Goal: Consume media (video, audio): Consume media (video, audio)

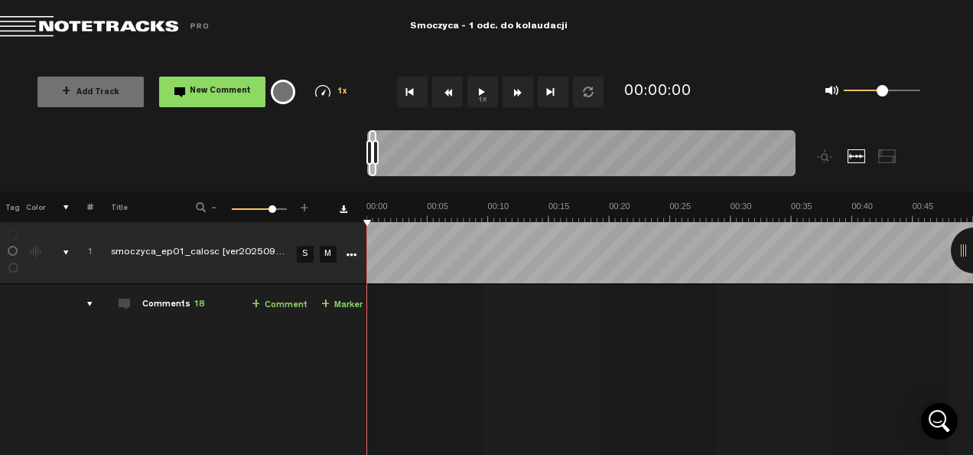
click at [563, 152] on div at bounding box center [581, 155] width 429 height 51
click at [479, 89] on button "1x" at bounding box center [483, 92] width 31 height 31
drag, startPoint x: 373, startPoint y: 165, endPoint x: 514, endPoint y: 159, distance: 140.9
click at [514, 159] on div at bounding box center [581, 155] width 429 height 51
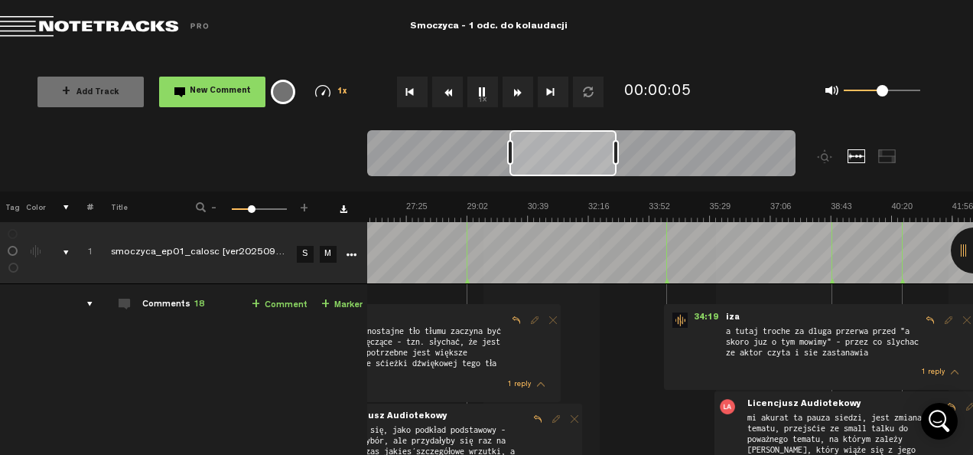
scroll to position [0, 793]
drag, startPoint x: 514, startPoint y: 159, endPoint x: 619, endPoint y: 161, distance: 104.9
click at [619, 161] on div at bounding box center [616, 152] width 6 height 24
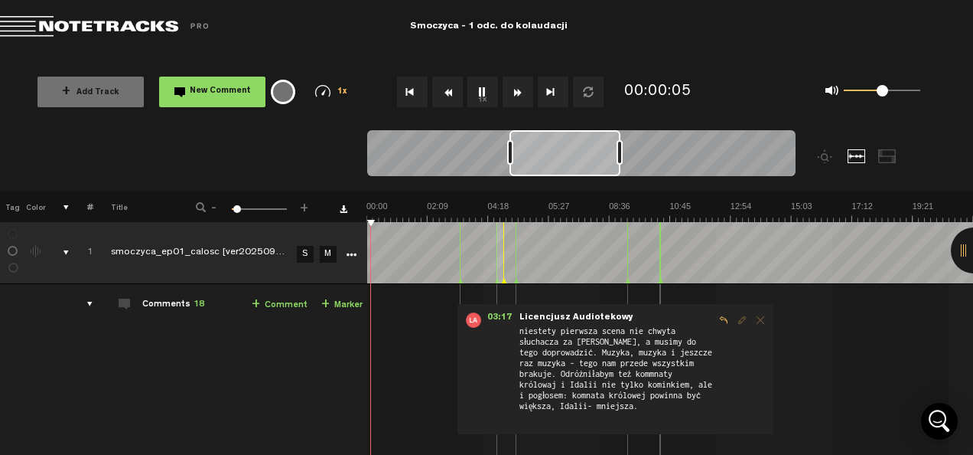
scroll to position [0, 0]
click at [523, 158] on div at bounding box center [565, 153] width 111 height 46
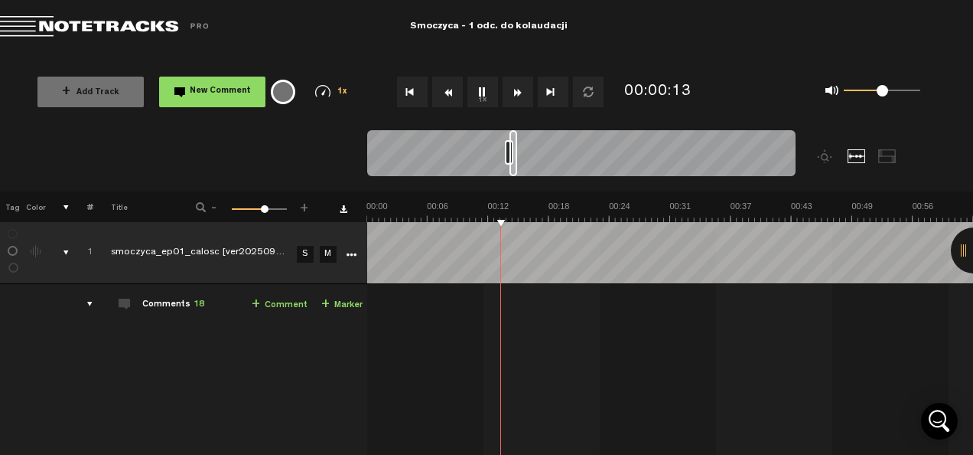
drag, startPoint x: 620, startPoint y: 157, endPoint x: 507, endPoint y: 157, distance: 112.5
click at [507, 157] on div at bounding box center [508, 152] width 6 height 24
click at [508, 158] on div at bounding box center [507, 152] width 6 height 24
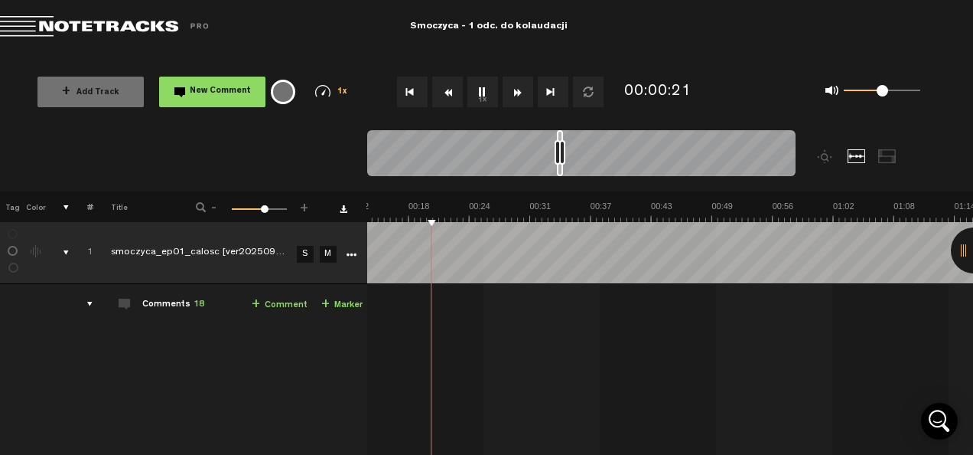
drag, startPoint x: 514, startPoint y: 172, endPoint x: 562, endPoint y: 173, distance: 47.5
click at [562, 173] on div at bounding box center [560, 153] width 6 height 46
drag, startPoint x: 562, startPoint y: 173, endPoint x: 631, endPoint y: 178, distance: 69.8
click at [631, 178] on div at bounding box center [581, 155] width 429 height 51
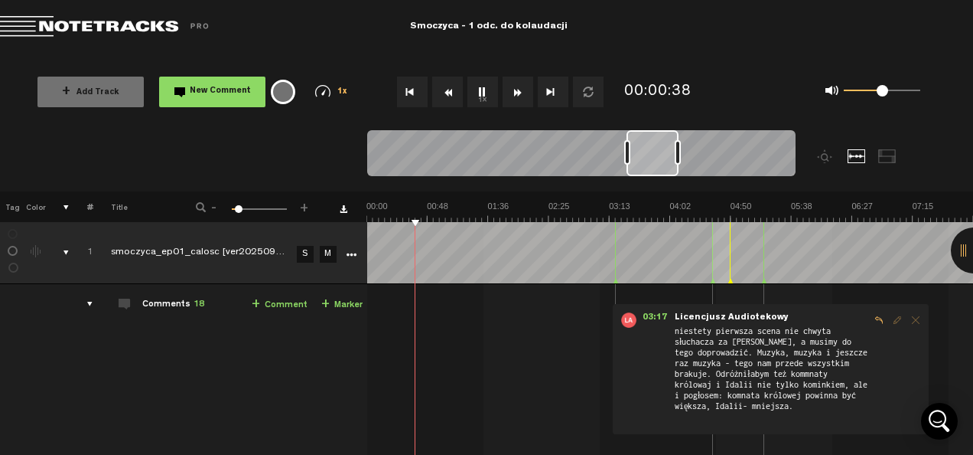
scroll to position [0, 0]
drag, startPoint x: 629, startPoint y: 153, endPoint x: 677, endPoint y: 156, distance: 47.5
click at [677, 156] on div at bounding box center [678, 152] width 6 height 24
click at [516, 83] on button "Fast Forward" at bounding box center [518, 92] width 31 height 31
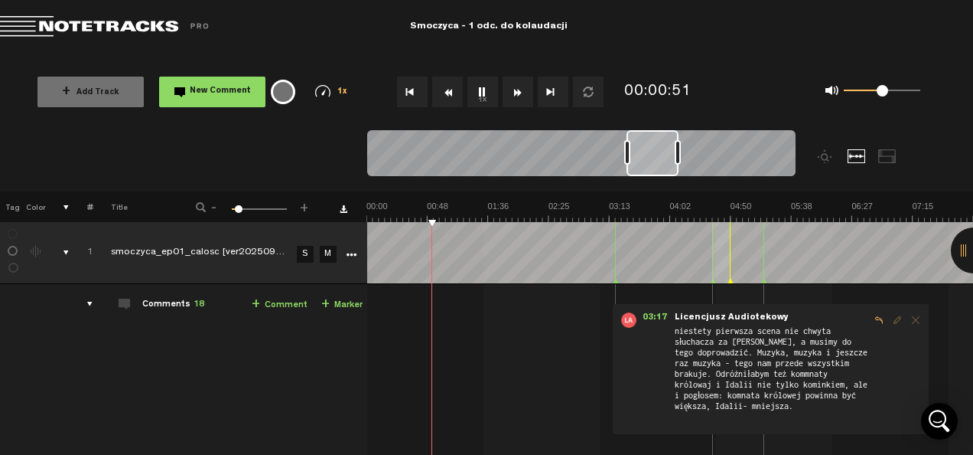
click at [517, 86] on button "Fast Forward" at bounding box center [518, 92] width 31 height 31
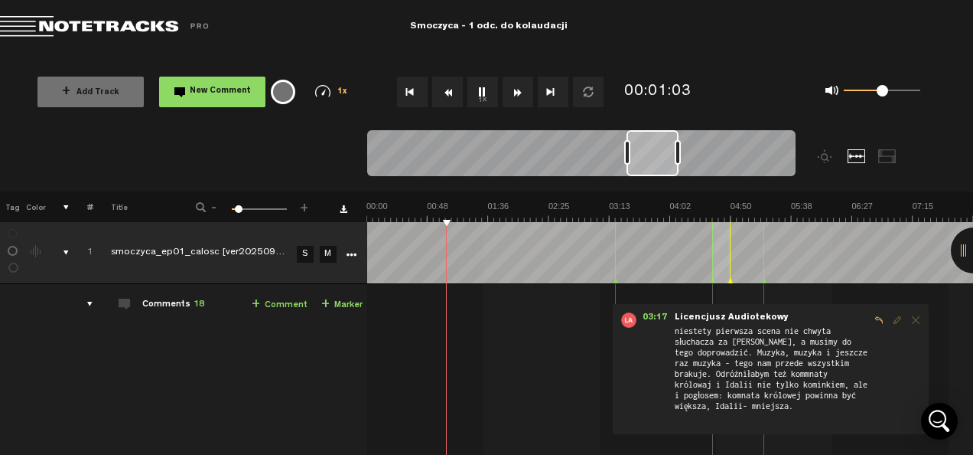
click at [517, 86] on button "Fast Forward" at bounding box center [518, 92] width 31 height 31
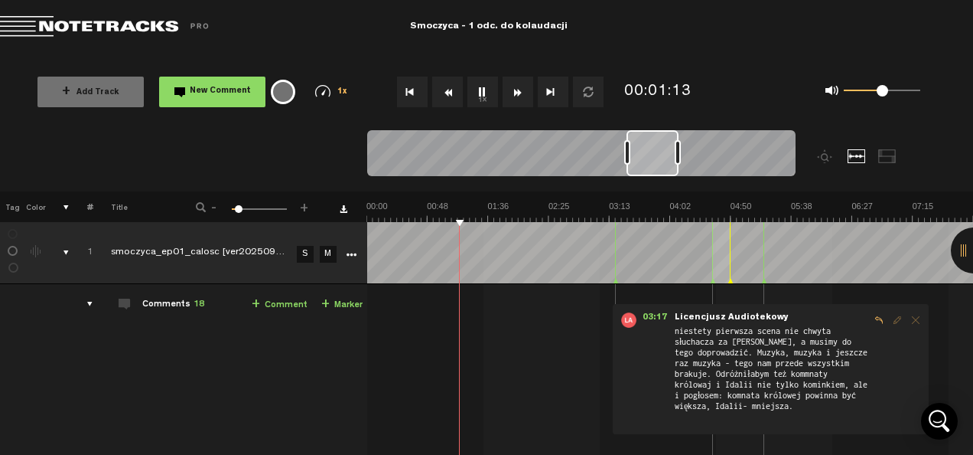
click at [517, 86] on button "Fast Forward" at bounding box center [518, 92] width 31 height 31
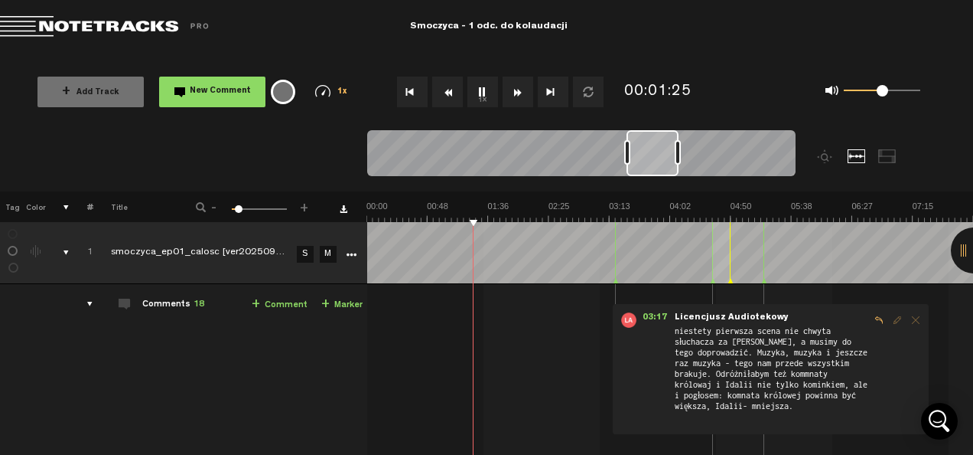
click at [517, 86] on button "Fast Forward" at bounding box center [518, 92] width 31 height 31
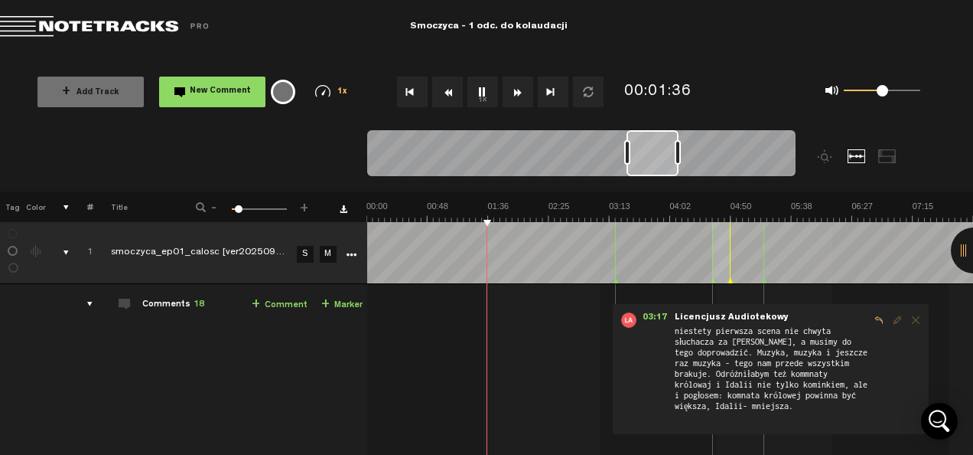
click at [517, 86] on button "Fast Forward" at bounding box center [518, 92] width 31 height 31
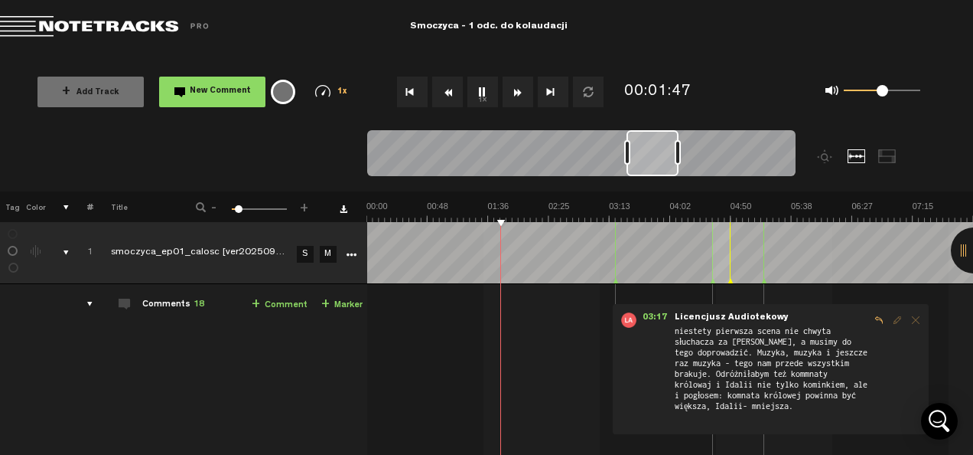
click at [517, 86] on button "Fast Forward" at bounding box center [518, 92] width 31 height 31
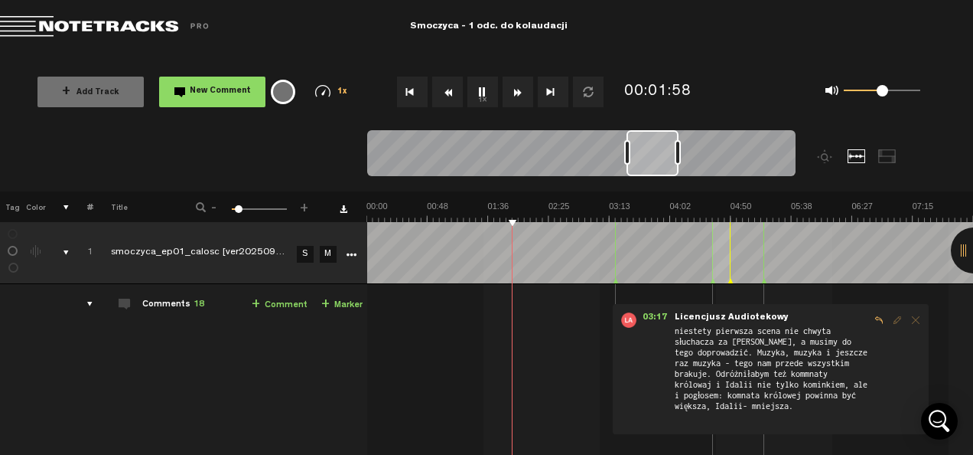
click at [517, 86] on button "Fast Forward" at bounding box center [518, 92] width 31 height 31
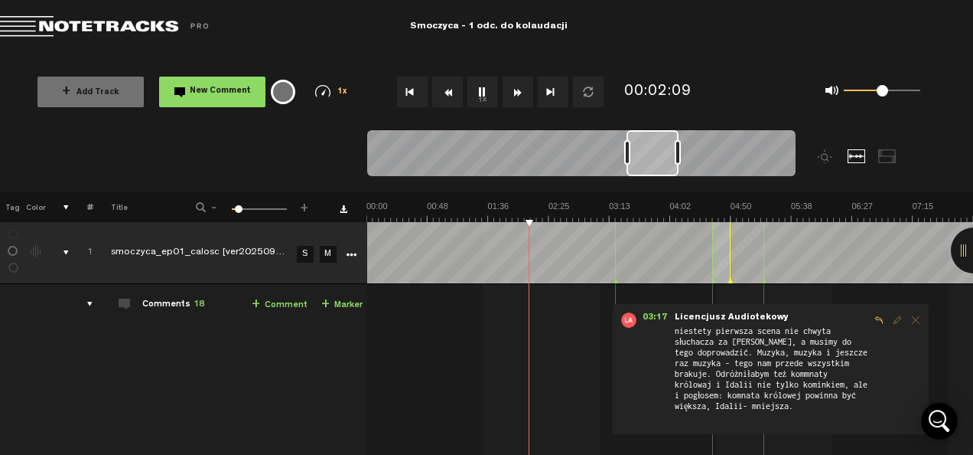
click at [517, 86] on button "Fast Forward" at bounding box center [518, 92] width 31 height 31
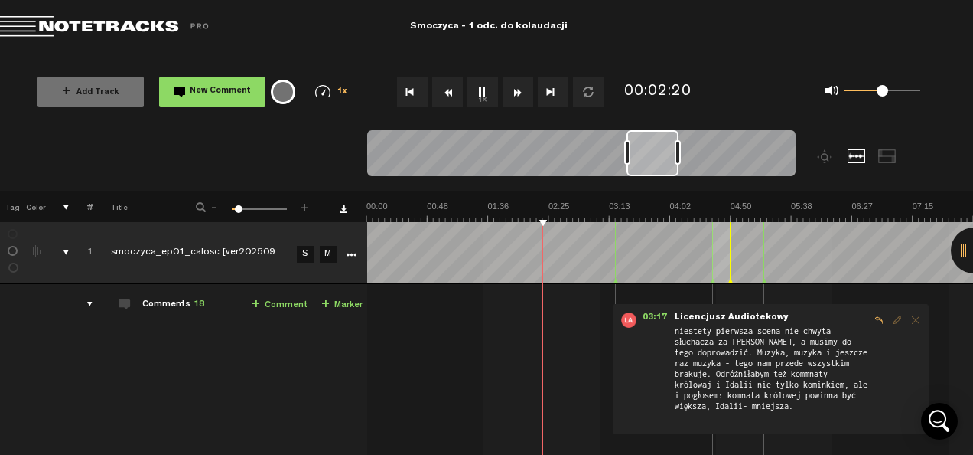
click at [517, 86] on button "Fast Forward" at bounding box center [518, 92] width 31 height 31
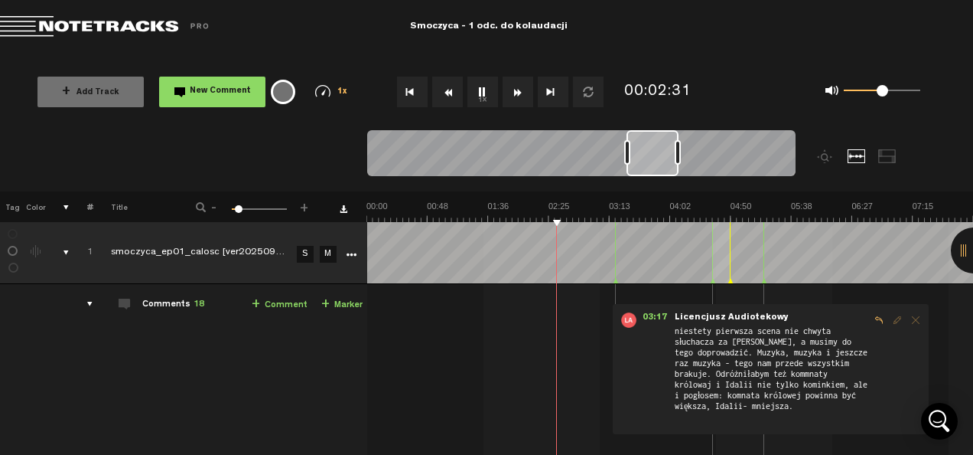
click at [517, 86] on button "Fast Forward" at bounding box center [518, 92] width 31 height 31
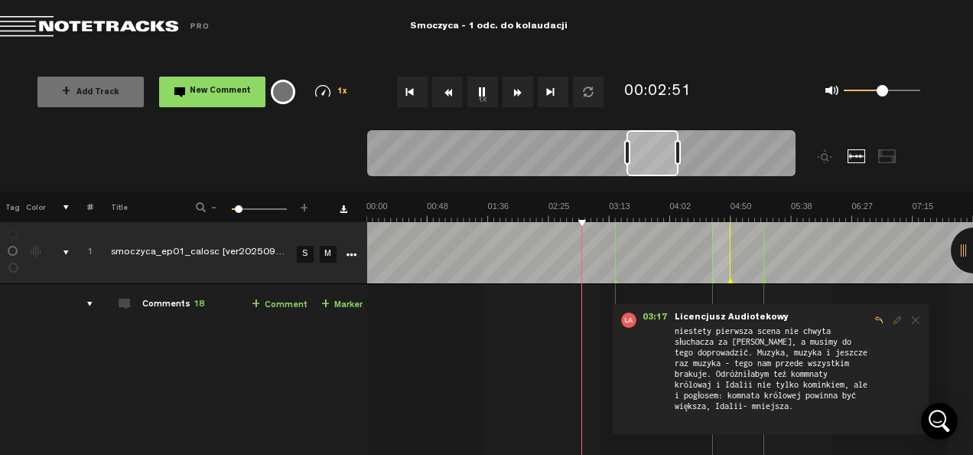
click at [517, 86] on button "Fast Forward" at bounding box center [518, 92] width 31 height 31
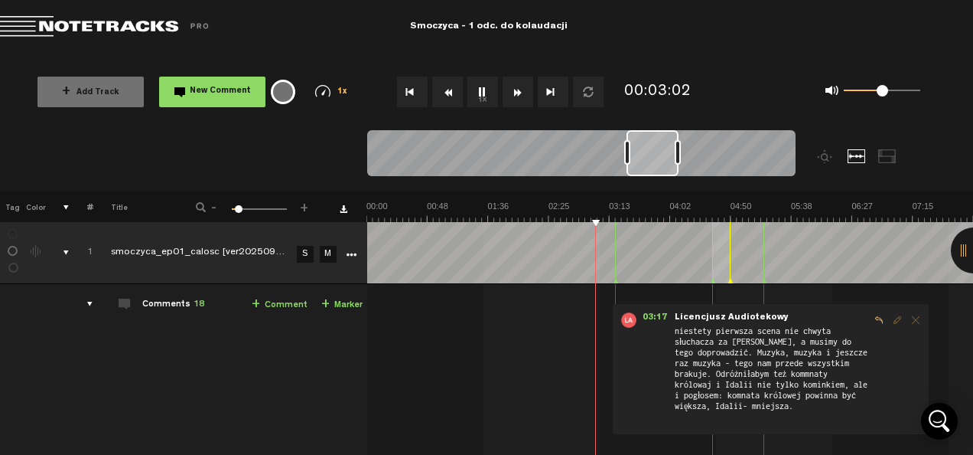
click at [517, 86] on button "Fast Forward" at bounding box center [518, 92] width 31 height 31
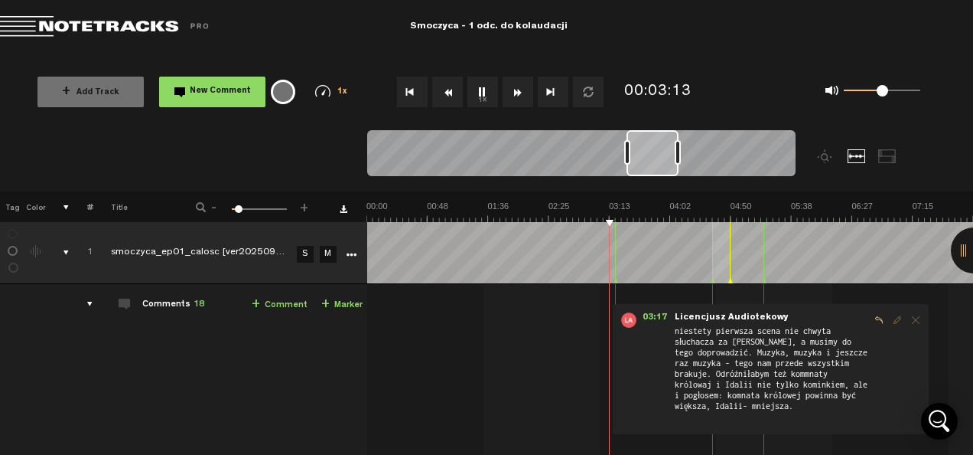
click at [517, 86] on button "Fast Forward" at bounding box center [518, 92] width 31 height 31
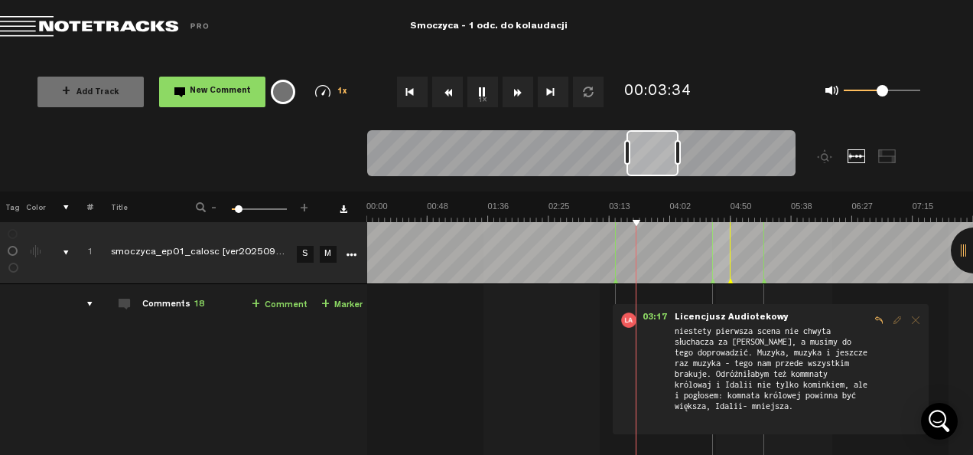
click at [517, 86] on button "Fast Forward" at bounding box center [518, 92] width 31 height 31
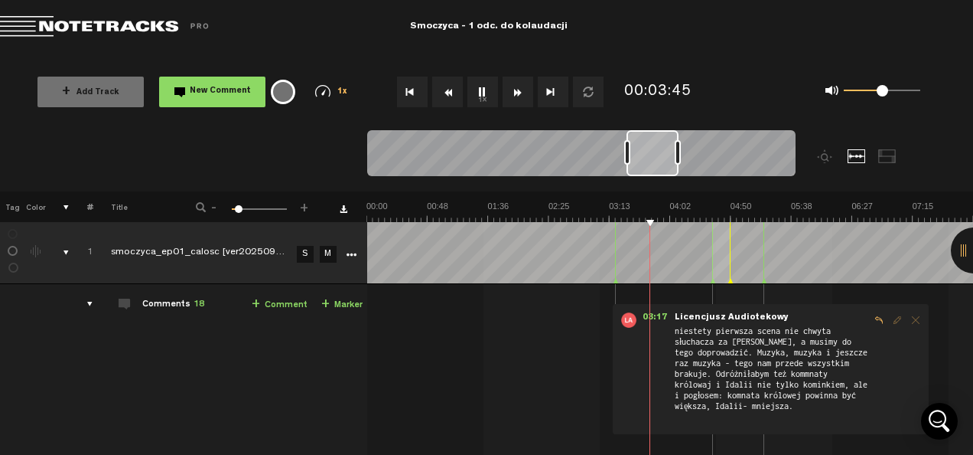
click at [517, 86] on button "Fast Forward" at bounding box center [518, 92] width 31 height 31
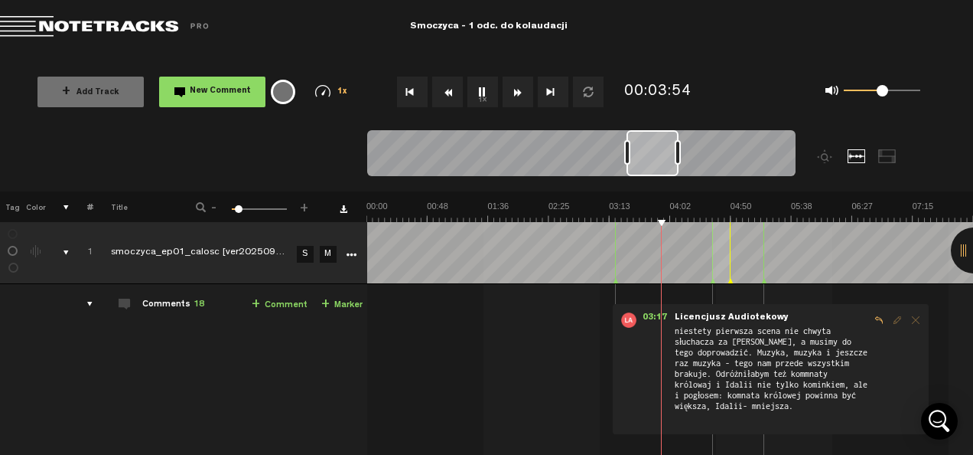
click at [517, 86] on button "Fast Forward" at bounding box center [518, 92] width 31 height 31
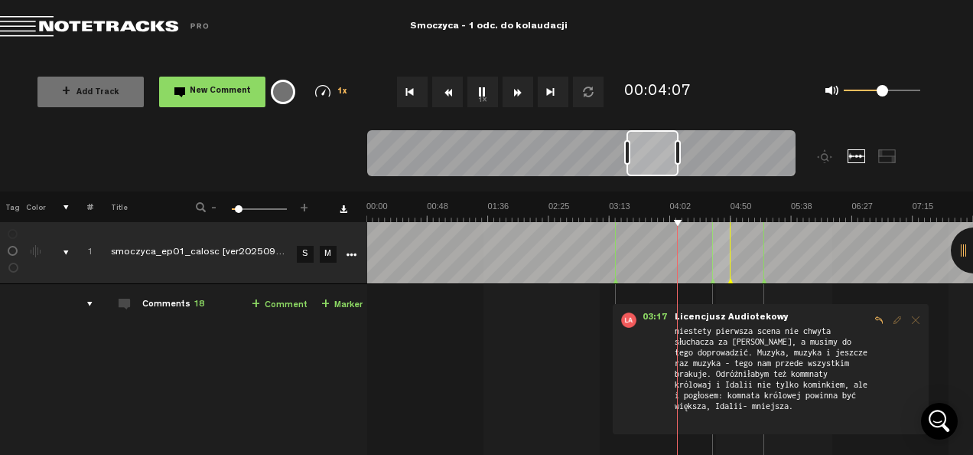
click at [517, 86] on button "Fast Forward" at bounding box center [518, 92] width 31 height 31
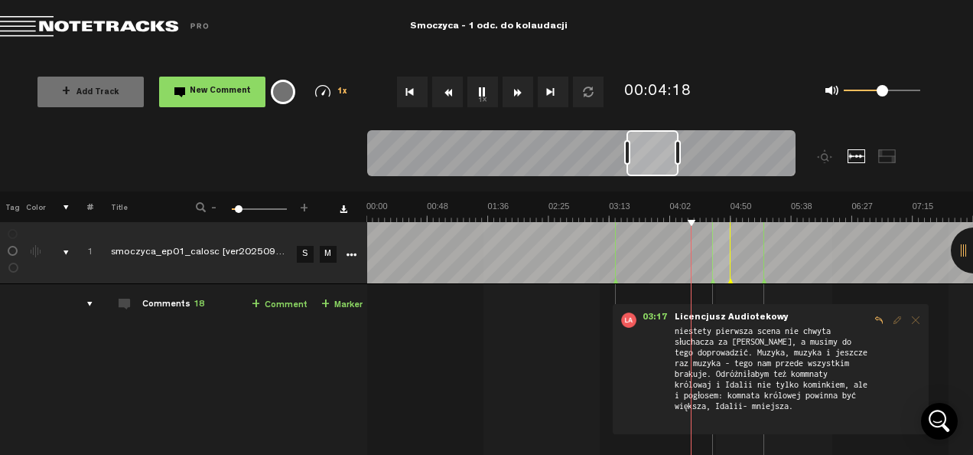
click at [517, 86] on button "Fast Forward" at bounding box center [518, 92] width 31 height 31
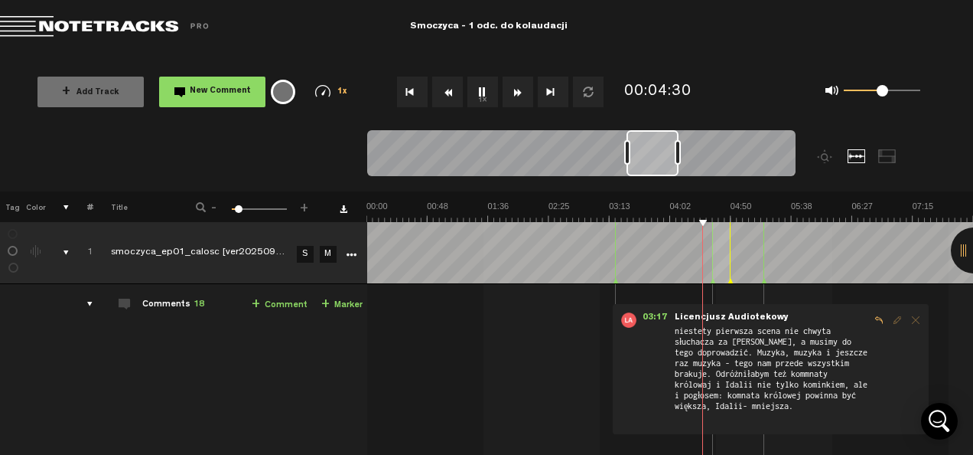
click at [517, 86] on button "Fast Forward" at bounding box center [518, 92] width 31 height 31
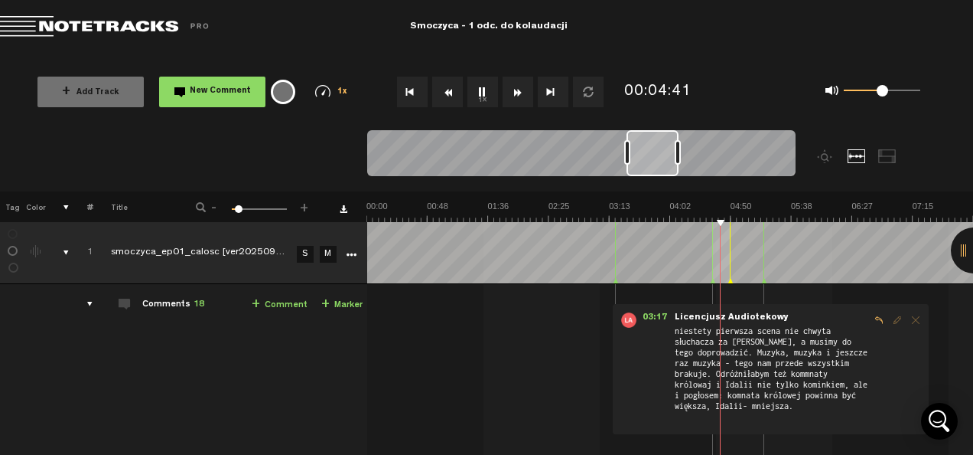
click at [517, 86] on button "Fast Forward" at bounding box center [518, 92] width 31 height 31
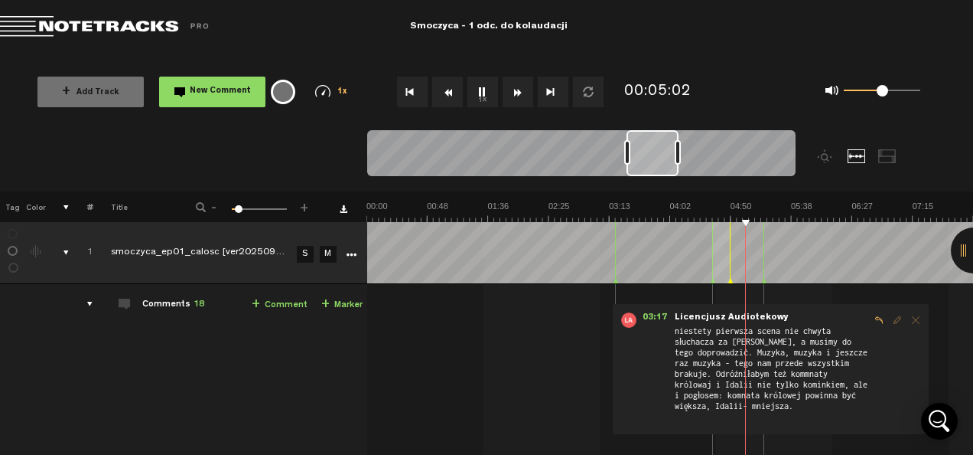
click at [517, 86] on button "Fast Forward" at bounding box center [518, 92] width 31 height 31
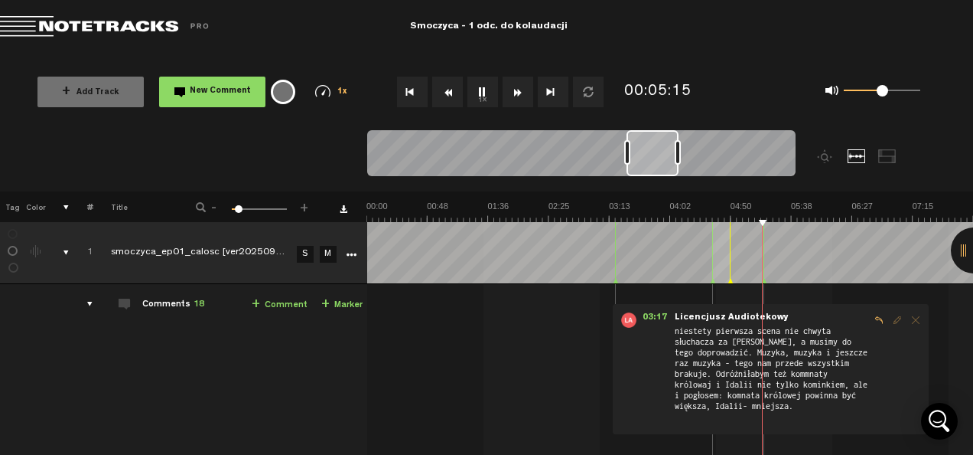
click at [517, 86] on button "Fast Forward" at bounding box center [518, 92] width 31 height 31
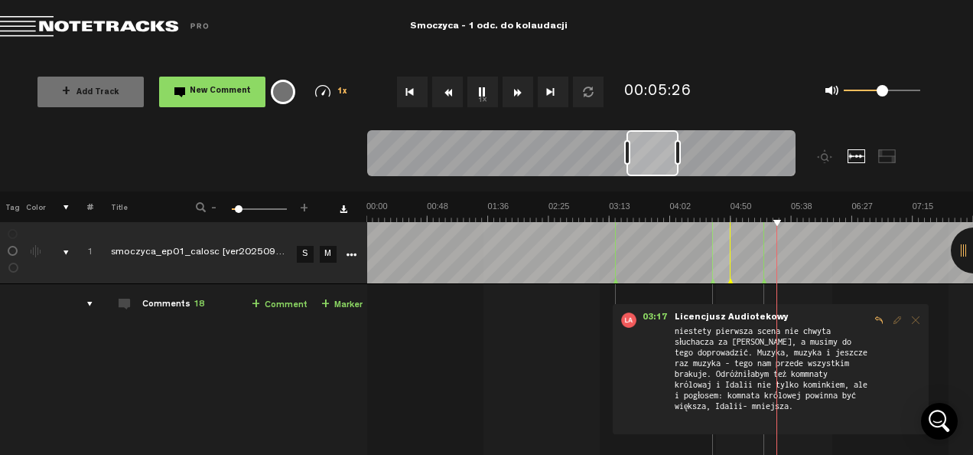
click at [517, 86] on button "Fast Forward" at bounding box center [518, 92] width 31 height 31
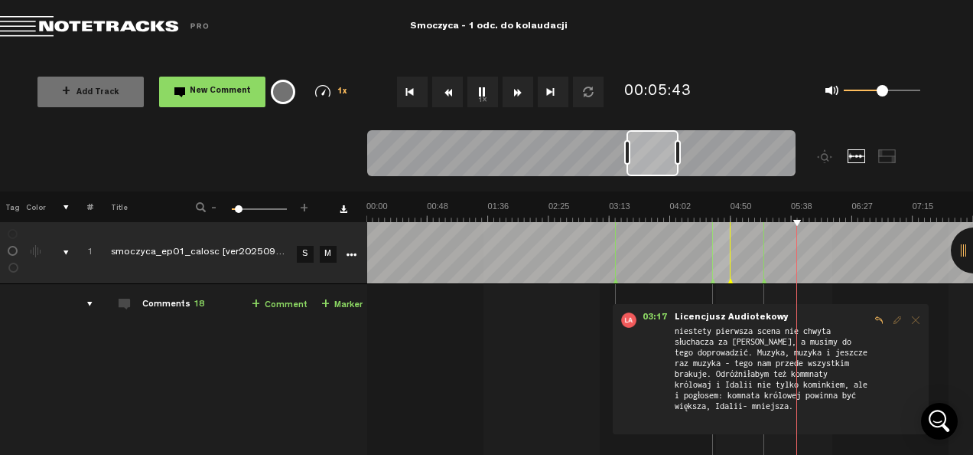
click at [517, 86] on button "Fast Forward" at bounding box center [518, 92] width 31 height 31
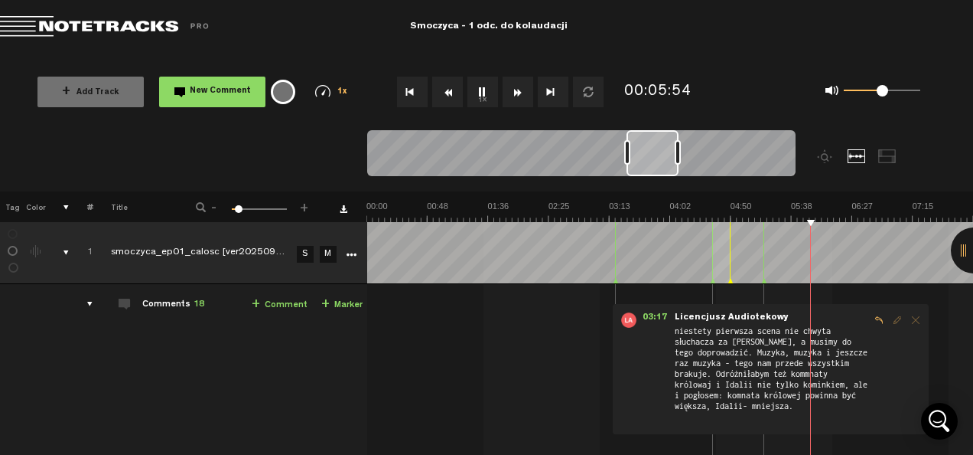
click at [517, 86] on button "Fast Forward" at bounding box center [518, 92] width 31 height 31
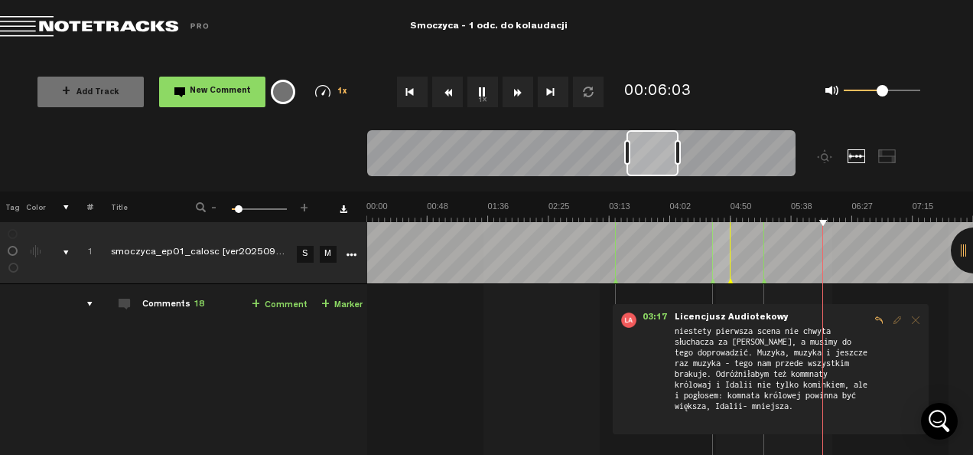
click at [517, 86] on button "Fast Forward" at bounding box center [518, 92] width 31 height 31
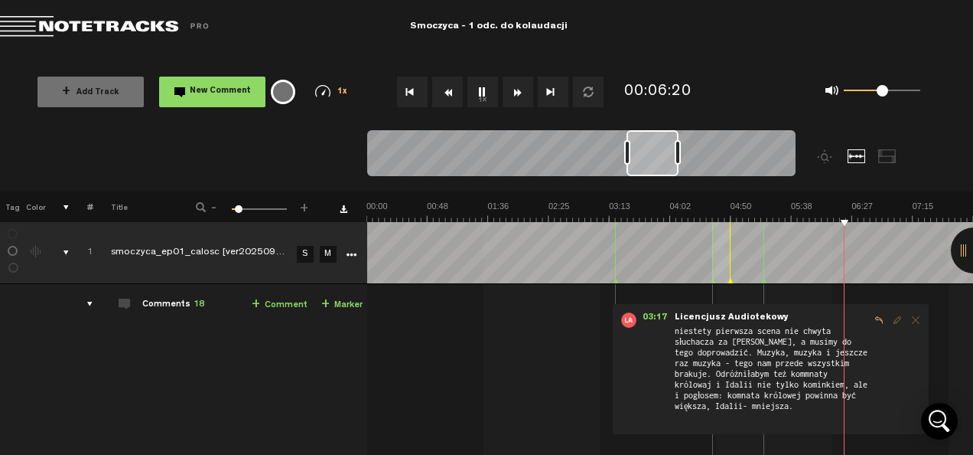
click at [517, 86] on button "Fast Forward" at bounding box center [518, 92] width 31 height 31
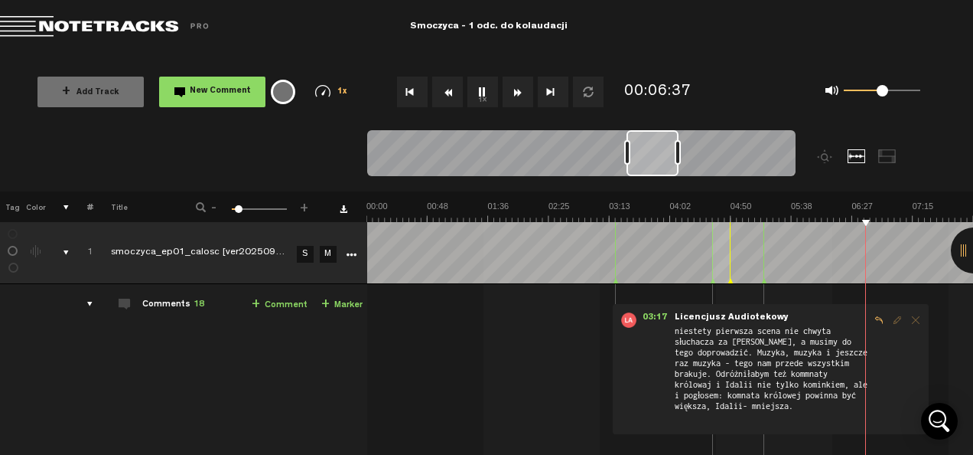
click at [517, 86] on button "Fast Forward" at bounding box center [518, 92] width 31 height 31
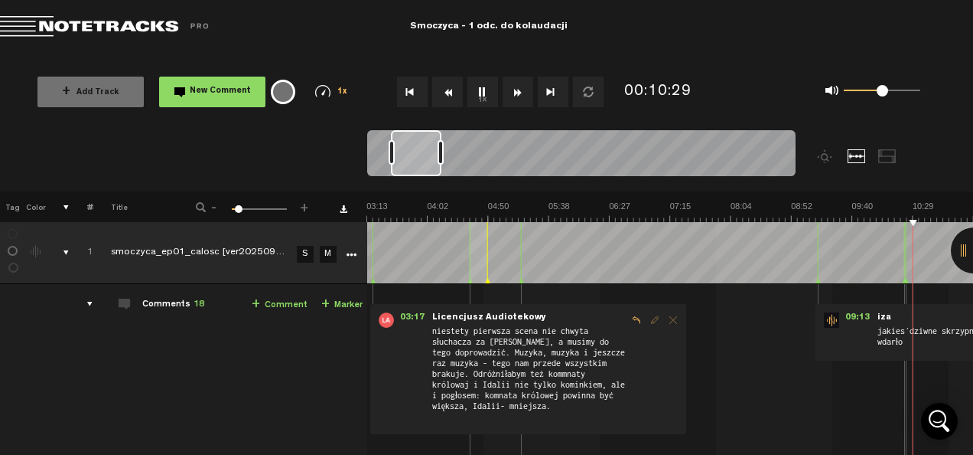
scroll to position [0, 485]
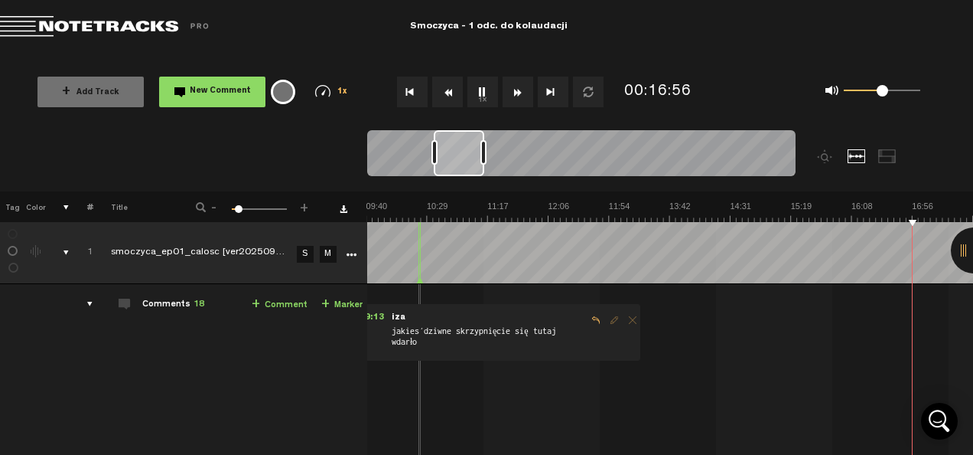
scroll to position [0, 971]
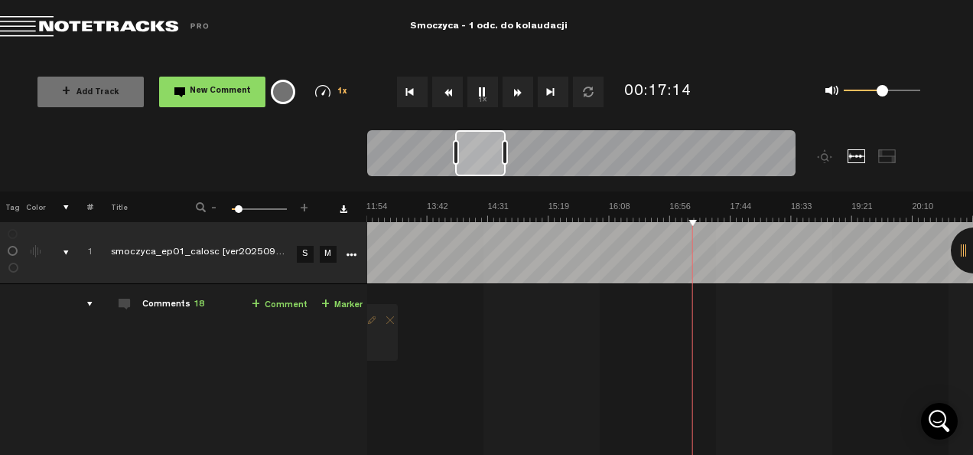
click at [481, 87] on button "1x" at bounding box center [483, 92] width 31 height 31
